Goal: Information Seeking & Learning: Learn about a topic

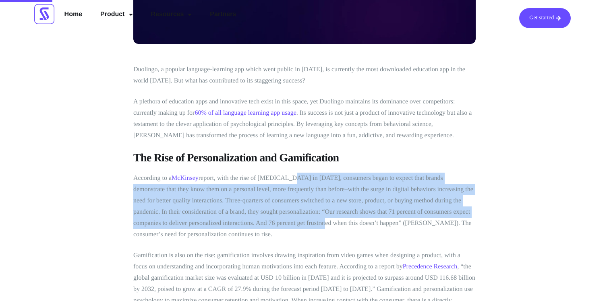
click at [286, 180] on p "According to a McKinsey report, with the rise of [MEDICAL_DATA] in [DATE], cons…" at bounding box center [304, 207] width 342 height 68
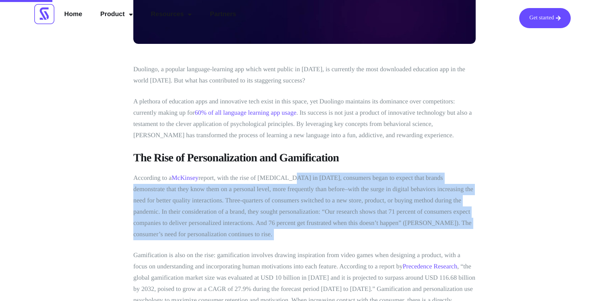
drag, startPoint x: 286, startPoint y: 180, endPoint x: 368, endPoint y: 233, distance: 97.1
click at [368, 233] on p "According to a McKinsey report, with the rise of [MEDICAL_DATA] in [DATE], cons…" at bounding box center [304, 207] width 342 height 68
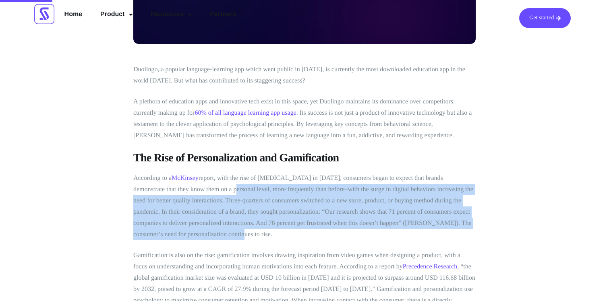
drag, startPoint x: 198, startPoint y: 189, endPoint x: 325, endPoint y: 233, distance: 134.2
click at [325, 233] on p "According to a McKinsey report, with the rise of [MEDICAL_DATA] in [DATE], cons…" at bounding box center [304, 207] width 342 height 68
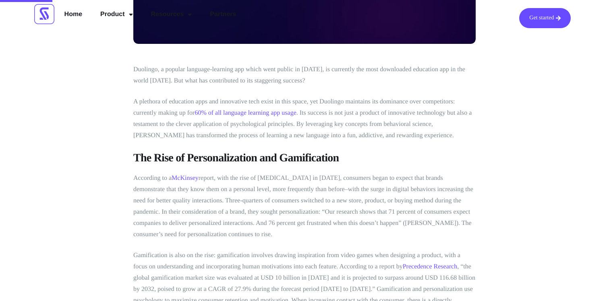
click at [327, 253] on p "Gamification is also on the rise: gamification involves drawing inspiration fro…" at bounding box center [304, 284] width 342 height 68
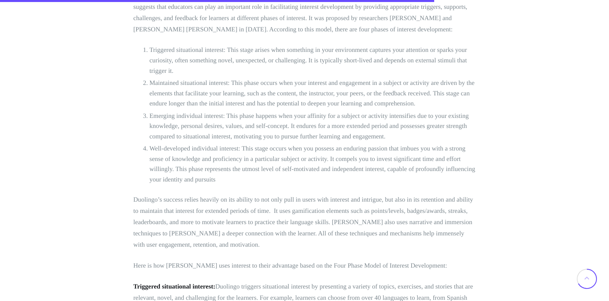
scroll to position [2374, 0]
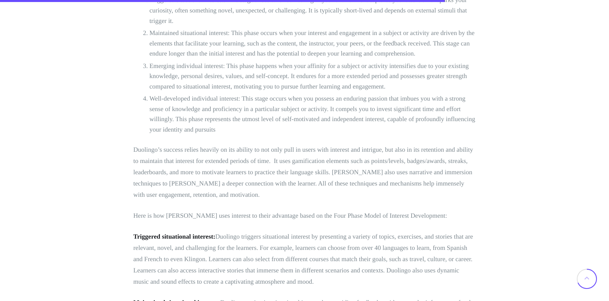
drag, startPoint x: 278, startPoint y: 236, endPoint x: 405, endPoint y: 271, distance: 132.0
click at [405, 271] on p "Triggered situational interest: Duolingo triggers situational interest by prese…" at bounding box center [304, 259] width 342 height 56
click at [325, 272] on p "Triggered situational interest: Duolingo triggers situational interest by prese…" at bounding box center [304, 259] width 342 height 56
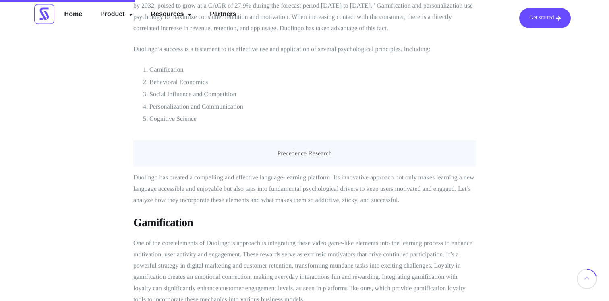
scroll to position [0, 0]
